Goal: Navigation & Orientation: Go to known website

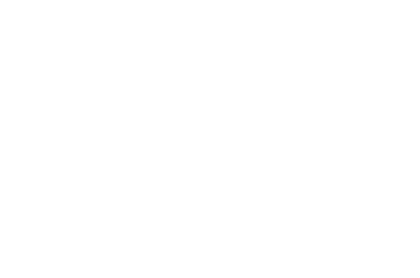
click at [379, 0] on html at bounding box center [210, 0] width 420 height 0
